Goal: Information Seeking & Learning: Learn about a topic

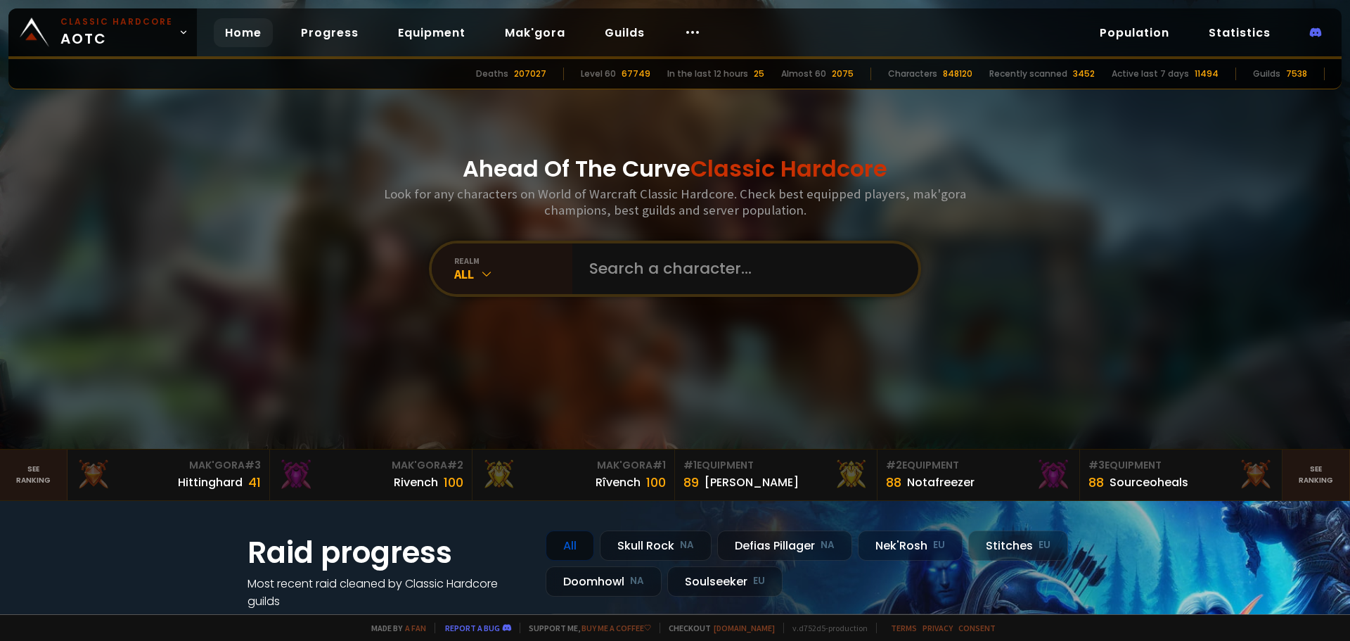
click at [429, 48] on div "Home Progress Equipment Mak'gora Guilds" at bounding box center [463, 33] width 532 height 46
click at [431, 42] on link "Equipment" at bounding box center [432, 32] width 90 height 29
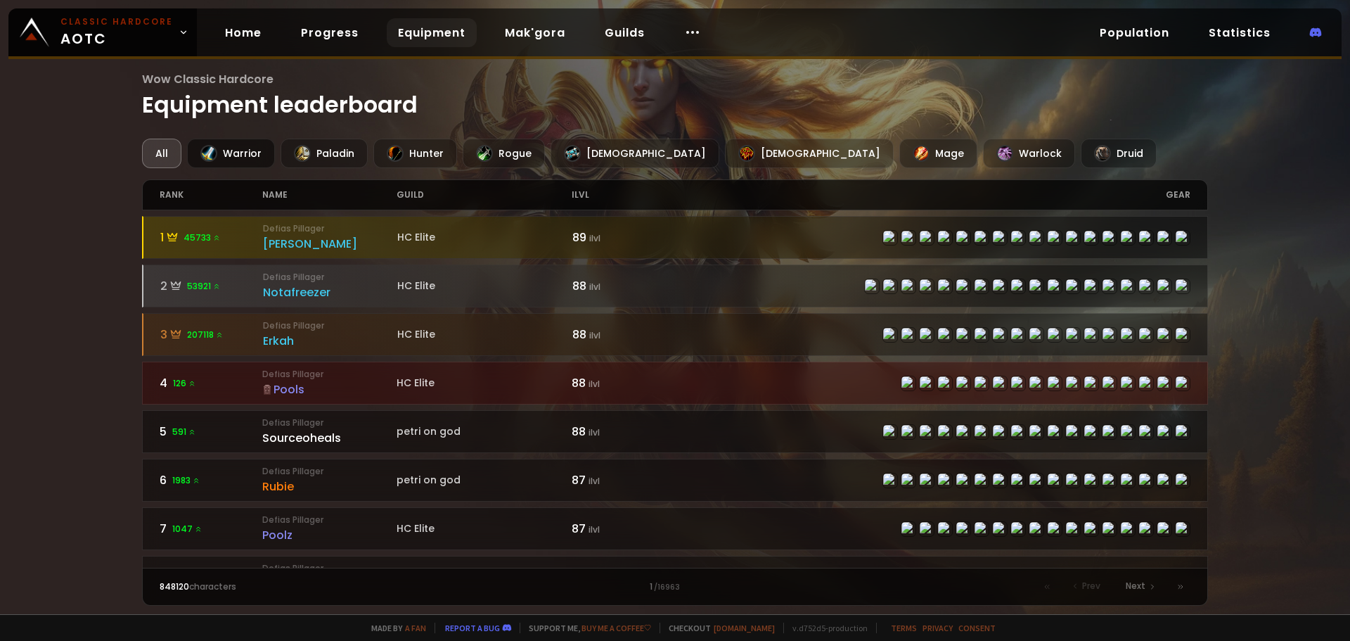
click at [222, 139] on div "Warrior" at bounding box center [231, 154] width 88 height 30
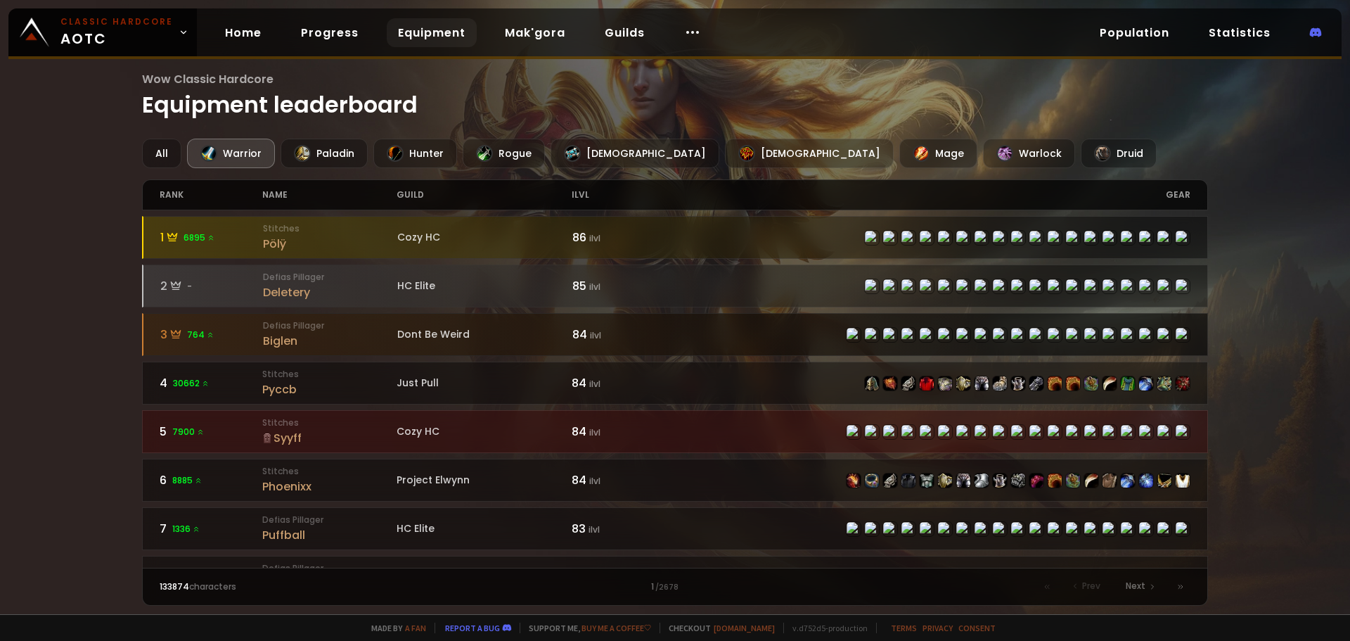
click at [365, 326] on small "Defias Pillager" at bounding box center [330, 325] width 134 height 13
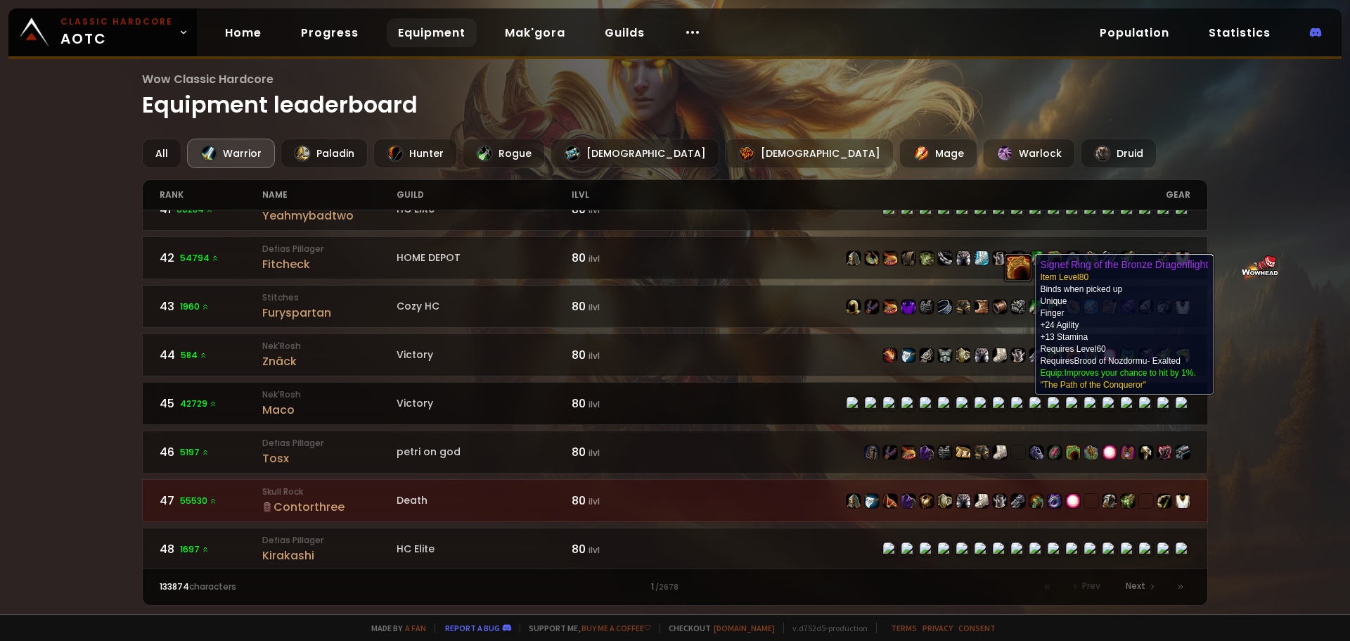
scroll to position [2075, 0]
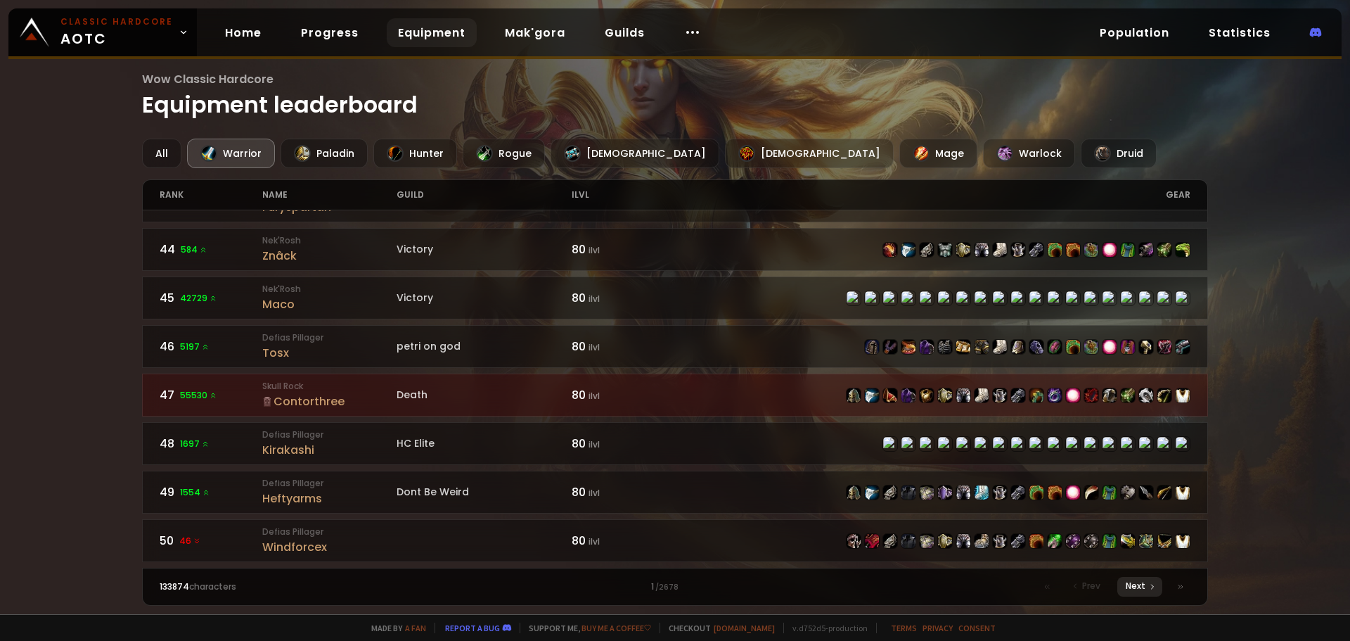
click at [1153, 582] on icon at bounding box center [1152, 586] width 8 height 8
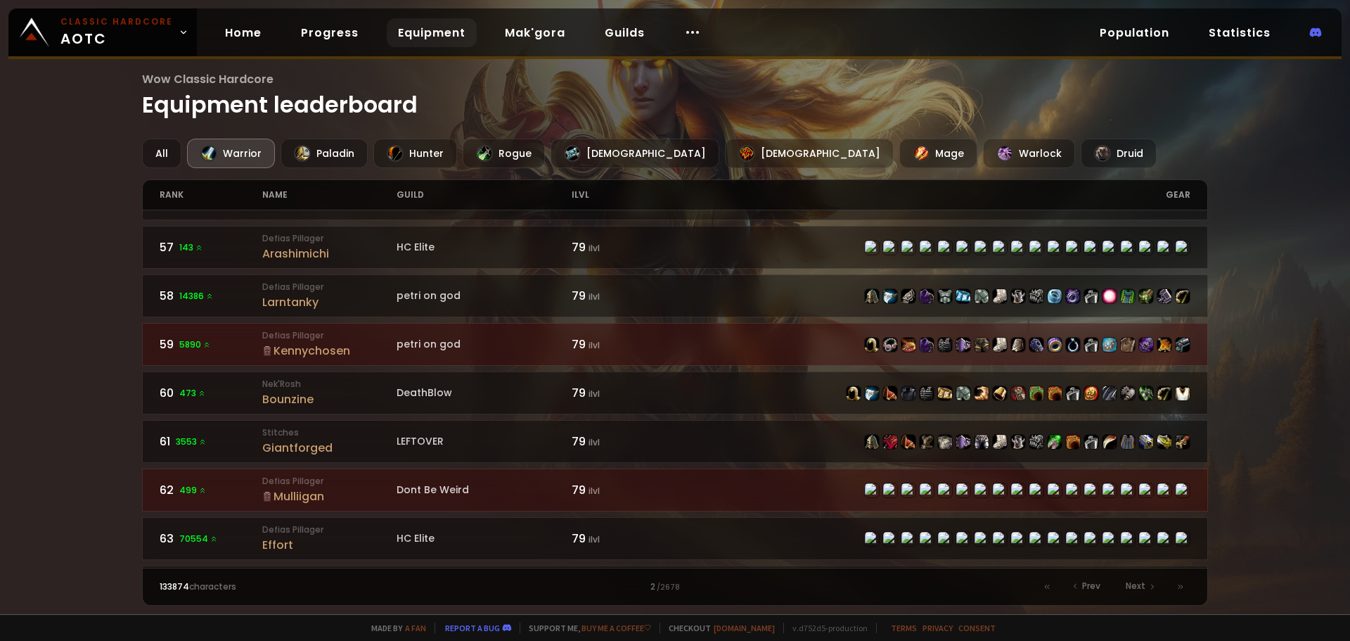
scroll to position [492, 0]
